Goal: Contribute content: Add original content to the website for others to see

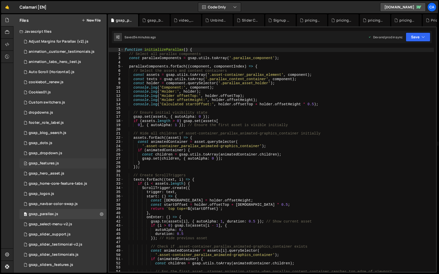
scroll to position [22, 0]
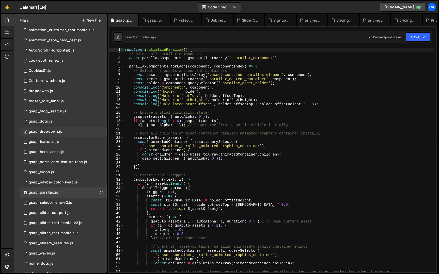
click at [58, 134] on div "2 gsap_dropdown.js 0" at bounding box center [63, 132] width 87 height 10
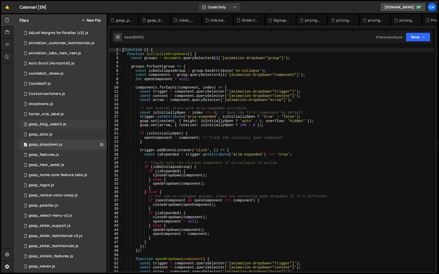
scroll to position [0, 0]
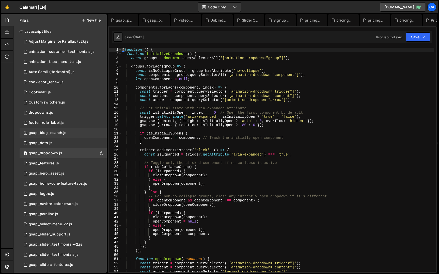
click at [59, 130] on div "2 gsap_blog_search.js 0" at bounding box center [63, 133] width 87 height 10
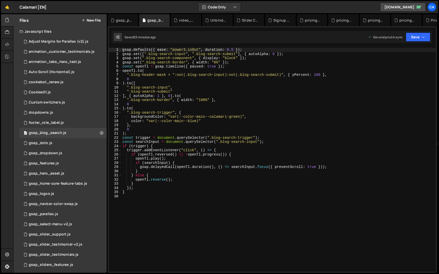
click at [174, 105] on div "gsap . defaults ({ ease : "power3.inOut" , duration : 0.5 }) ; gsap . set ([ ".…" at bounding box center [278, 164] width 315 height 233
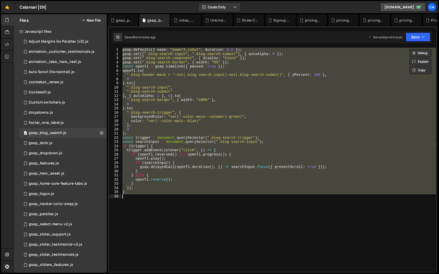
click at [235, 105] on div "gsap . defaults ({ ease : "power3.inOut" , duration : 0.5 }) ; gsap . set ([ ".…" at bounding box center [278, 160] width 315 height 224
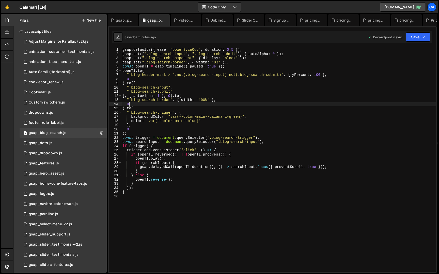
type textarea "}"
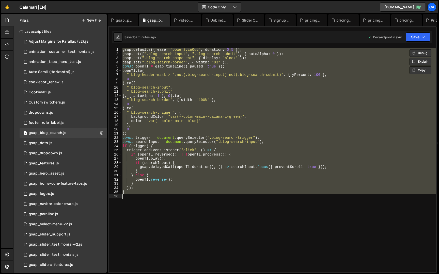
paste textarea
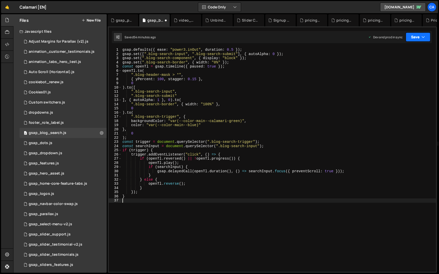
click at [417, 40] on button "Save" at bounding box center [418, 37] width 25 height 9
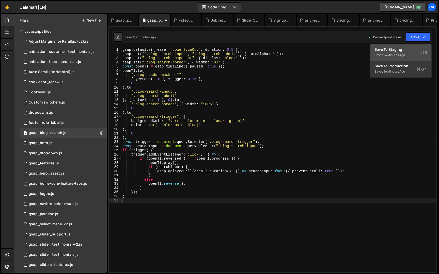
click at [400, 58] on div "Saved 54 minutes ago" at bounding box center [401, 55] width 53 height 6
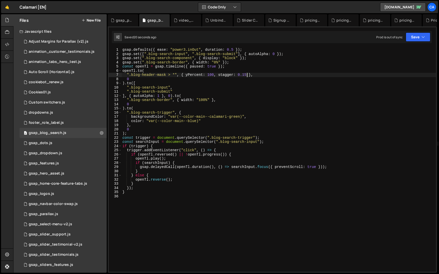
click at [247, 75] on div "gsap . defaults ({ ease : "power3.inOut" , duration : 0.5 }) ; gsap . set ([ ".…" at bounding box center [278, 164] width 315 height 233
click at [415, 34] on button "Save" at bounding box center [418, 37] width 25 height 9
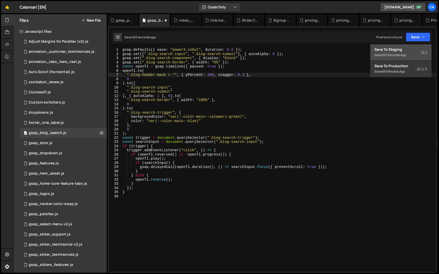
click at [407, 50] on div "Save to Staging S" at bounding box center [401, 49] width 53 height 5
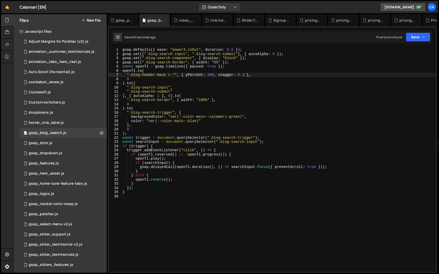
click at [244, 76] on div "gsap . defaults ({ ease : "power3.inOut" , duration : 0.5 }) ; gsap . set ([ ".…" at bounding box center [278, 164] width 315 height 233
click at [417, 39] on button "Save" at bounding box center [418, 37] width 25 height 9
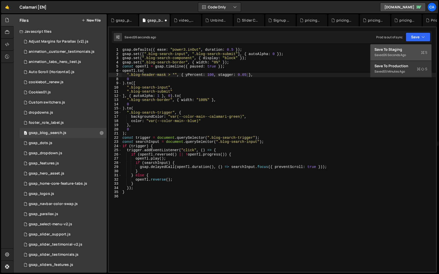
click at [410, 54] on div "Saved 26 seconds ago" at bounding box center [401, 55] width 53 height 6
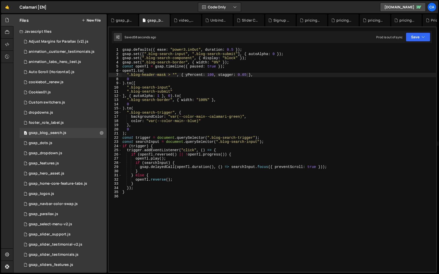
scroll to position [0, 1]
click at [259, 82] on div "gsap . defaults ({ ease : "power3.inOut" , duration : 0.5 }) ; gsap . set ([ ".…" at bounding box center [278, 164] width 315 height 233
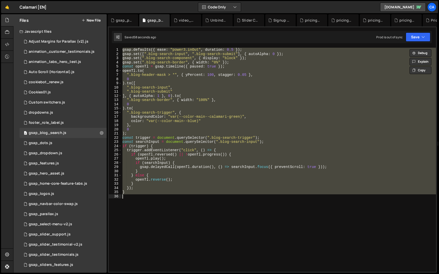
paste textarea "{ yPercent: 100, stagger: { each: 0.05, from: "end" } },"
click at [249, 66] on div "gsap . defaults ({ ease : "power3.inOut" , duration : 0.5 }) ; gsap . set ([ ".…" at bounding box center [278, 160] width 315 height 224
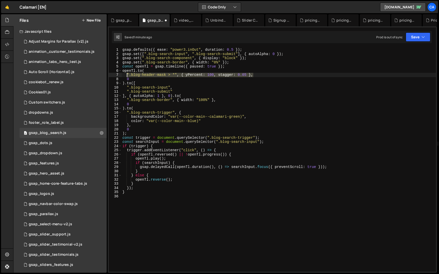
drag, startPoint x: 254, startPoint y: 75, endPoint x: 127, endPoint y: 76, distance: 126.5
click at [127, 76] on div "gsap . defaults ({ ease : "power3.inOut" , duration : 0.5 }) ; gsap . set ([ ".…" at bounding box center [278, 164] width 315 height 233
paste textarea "{ yPercent: 100, stagger: { each: 0.05, from: "end" }"
click at [183, 75] on div "gsap . defaults ({ ease : "power3.inOut" , duration : 0.5 }) ; gsap . set ([ ".…" at bounding box center [278, 160] width 315 height 224
drag, startPoint x: 182, startPoint y: 75, endPoint x: 250, endPoint y: 74, distance: 68.1
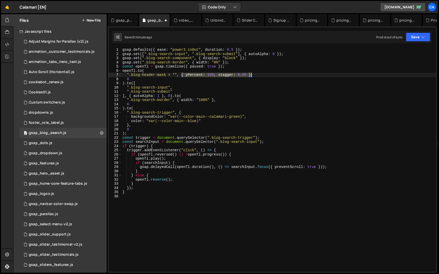
click at [250, 74] on div "gsap . defaults ({ ease : "power3.inOut" , duration : 0.5 }) ; gsap . set ([ ".…" at bounding box center [278, 164] width 315 height 233
paste textarea "{ each: 0.05, from: "end" } },"
click at [291, 66] on div "gsap . defaults ({ ease : "power3.inOut" , duration : 0.5 }) ; gsap . set ([ ".…" at bounding box center [278, 164] width 315 height 233
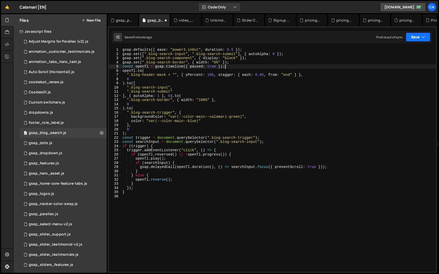
click at [420, 35] on button "Save" at bounding box center [418, 37] width 25 height 9
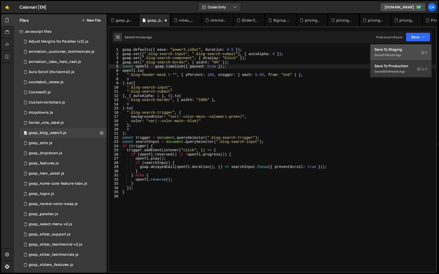
click at [406, 52] on div "Saved 1 minute ago" at bounding box center [401, 55] width 53 height 6
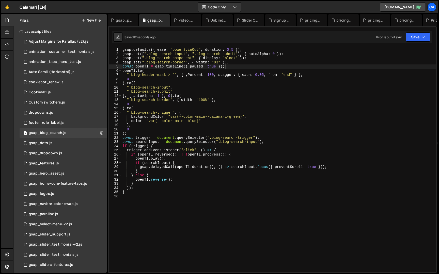
click at [263, 75] on div "gsap . defaults ({ ease : "power3.inOut" , duration : 0.5 }) ; gsap . set ([ ".…" at bounding box center [278, 164] width 315 height 233
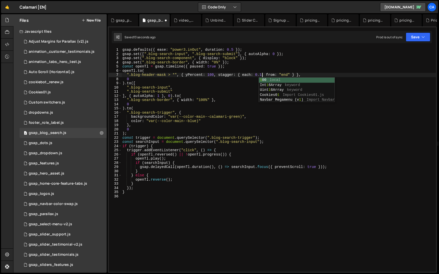
scroll to position [0, 10]
click at [355, 57] on div "gsap . defaults ({ ease : "power3.inOut" , duration : 0.5 }) ; gsap . set ([ ".…" at bounding box center [278, 164] width 315 height 233
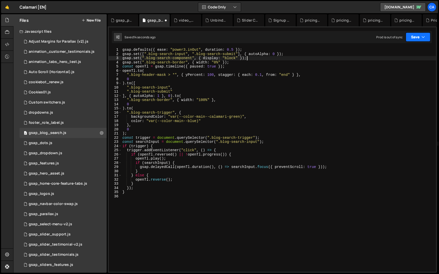
type textarea "gsap.set(".blog-search-component", { display: "block" });"
click at [411, 33] on button "Save" at bounding box center [418, 37] width 25 height 9
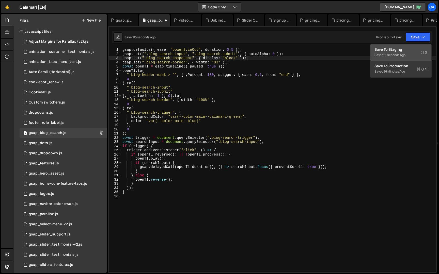
click at [404, 50] on div "Save to Staging S" at bounding box center [401, 49] width 53 height 5
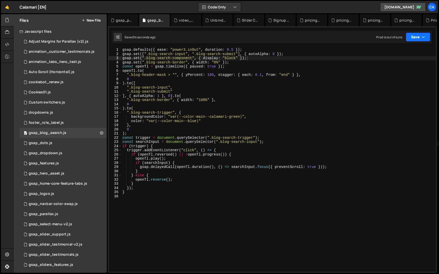
click at [424, 37] on icon "button" at bounding box center [424, 37] width 4 height 5
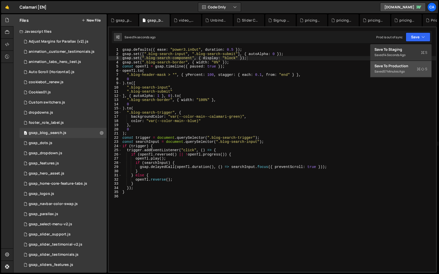
click at [410, 67] on div "Save to Production S" at bounding box center [401, 66] width 53 height 5
